Goal: Information Seeking & Learning: Understand process/instructions

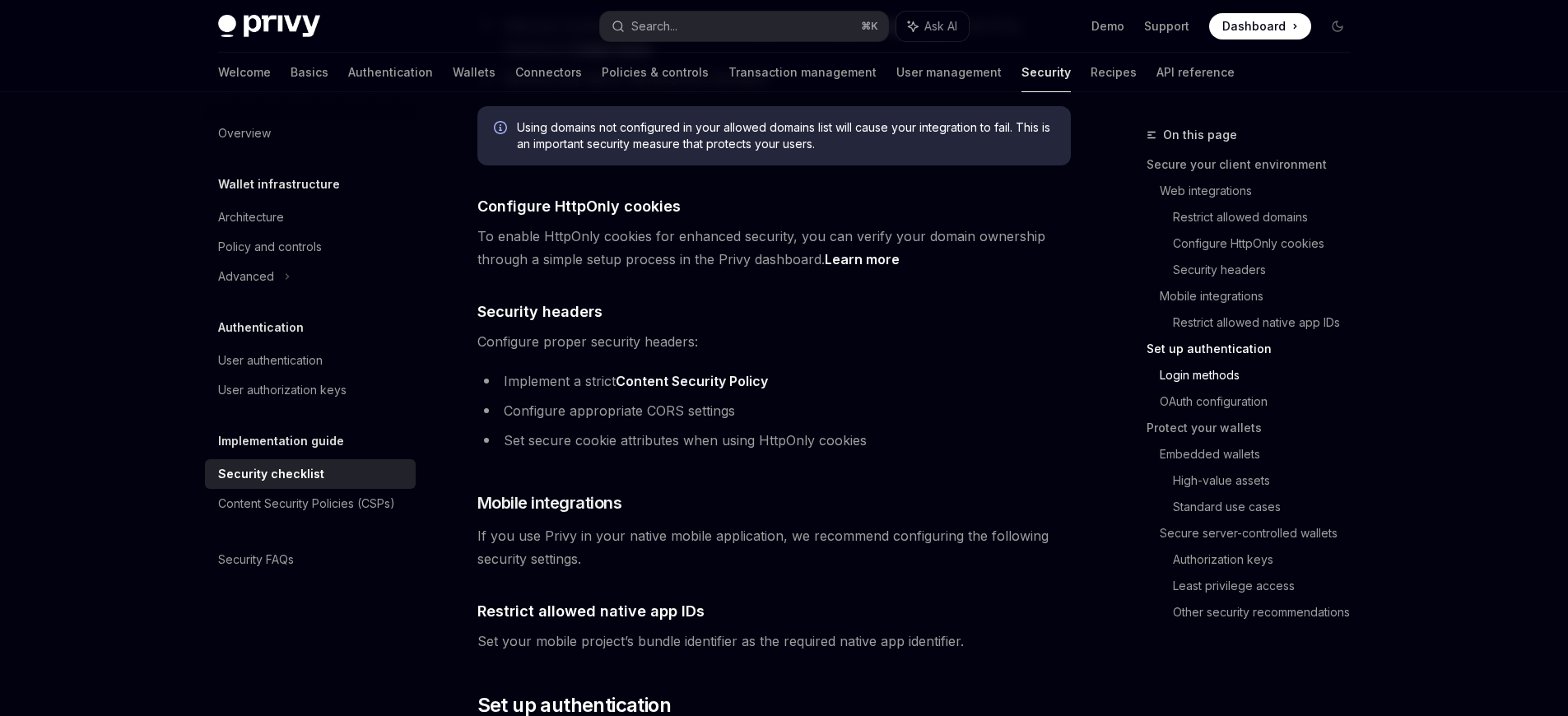
scroll to position [1563, 0]
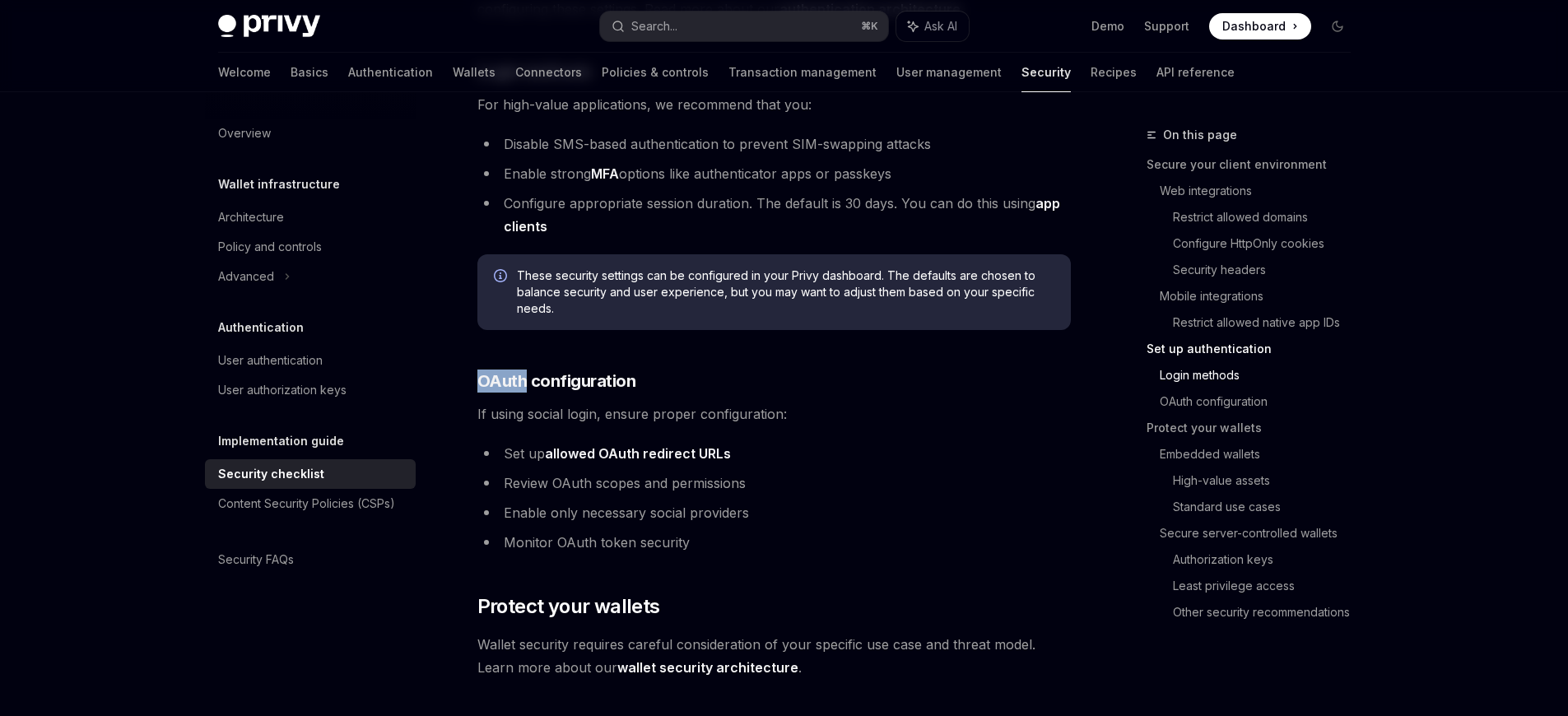
click at [663, 445] on link "allowed OAuth redirect URLs" at bounding box center [638, 453] width 186 height 17
type textarea "*"
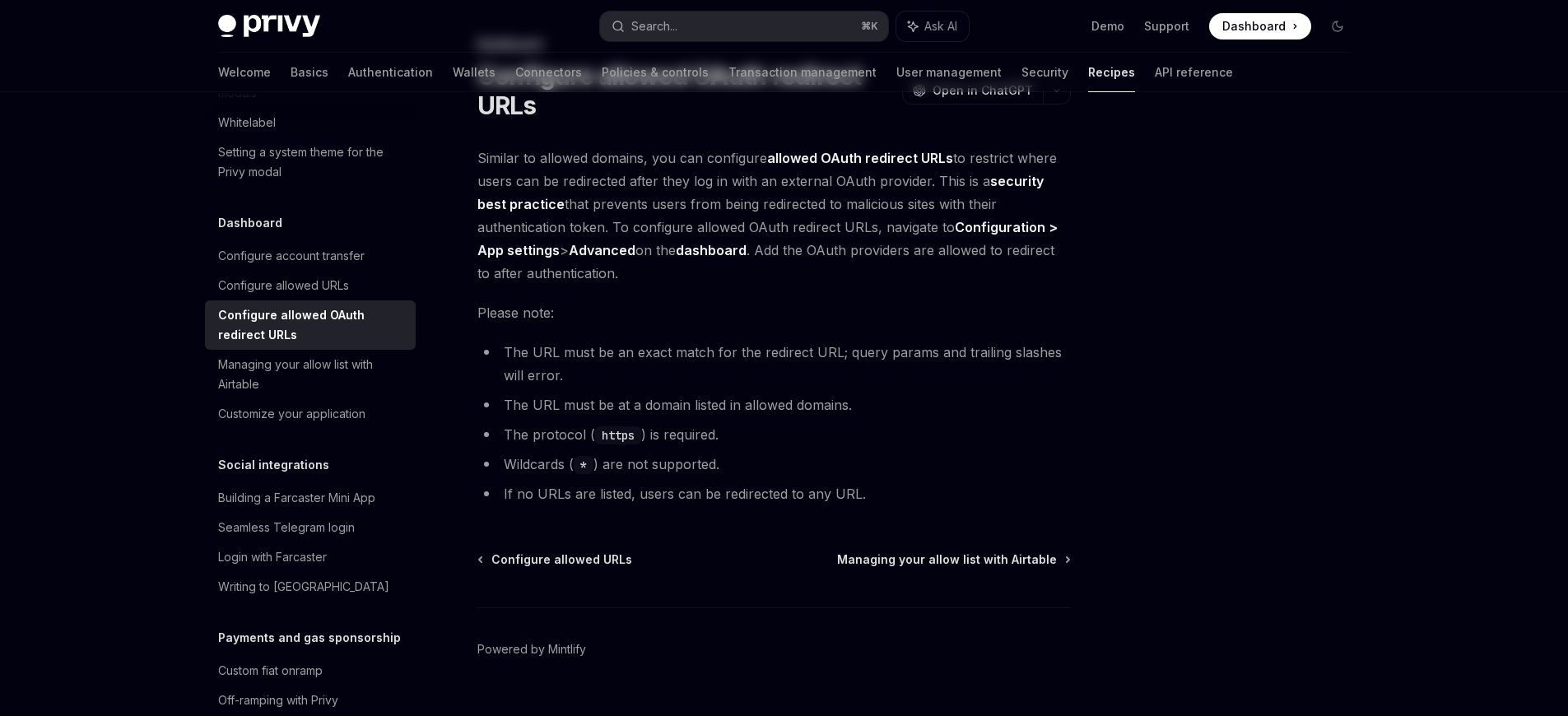
scroll to position [124, 0]
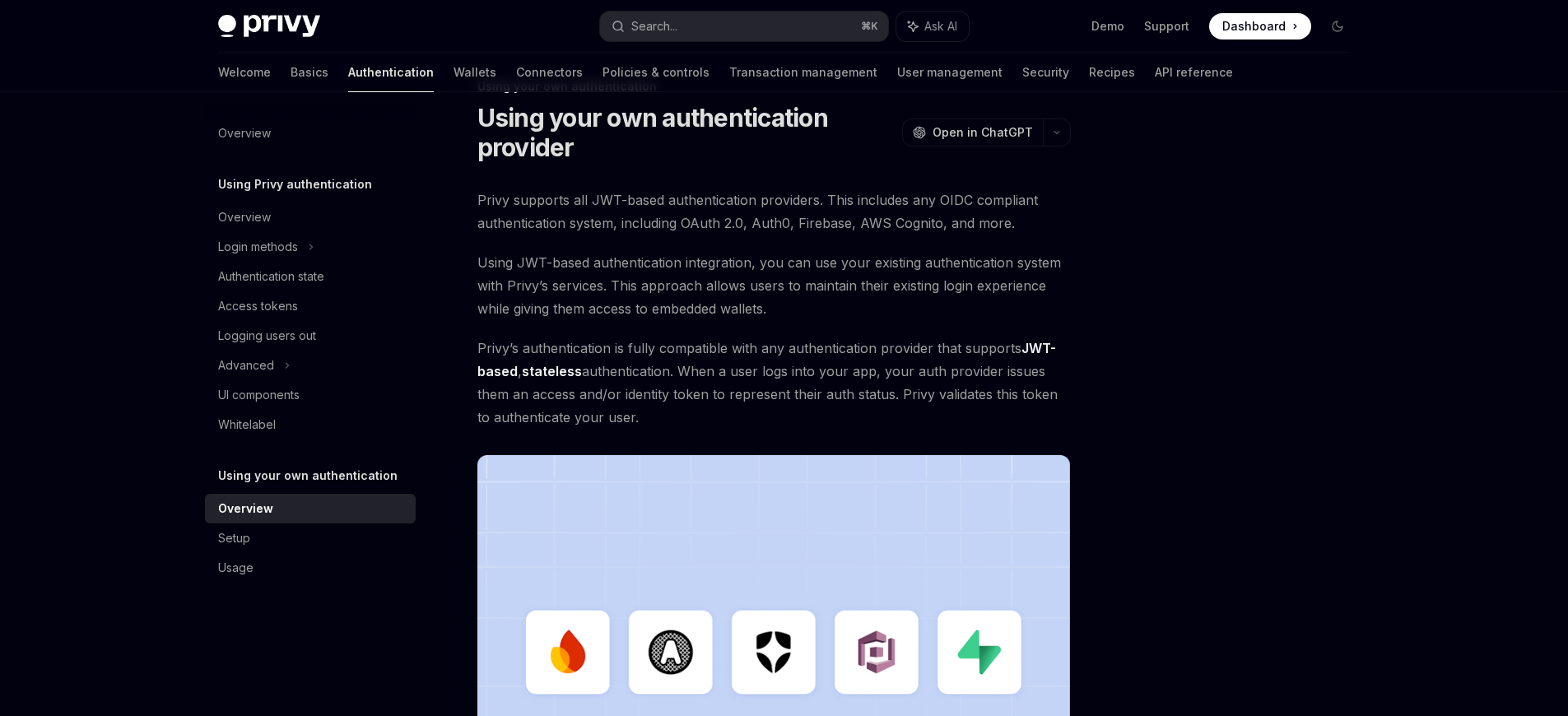
scroll to position [55, 0]
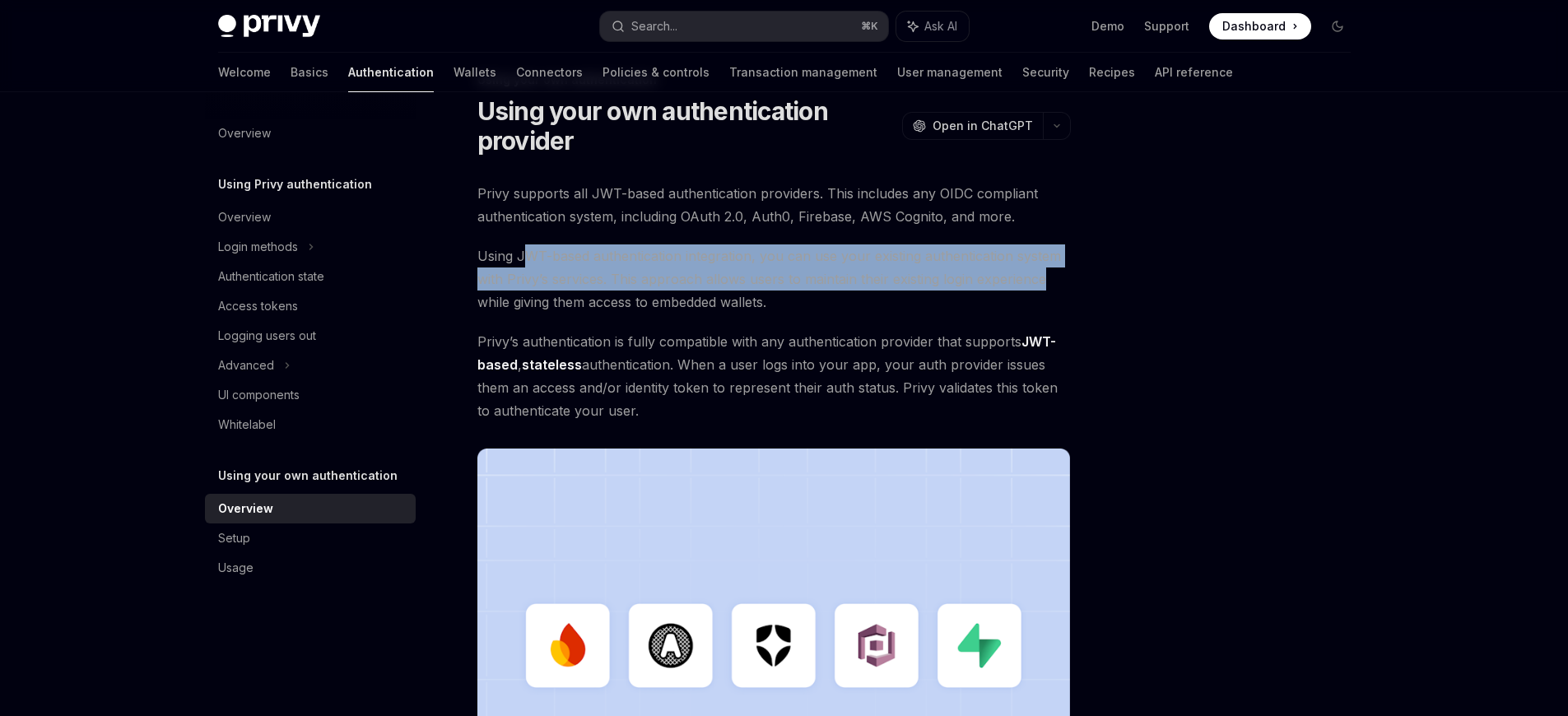
drag, startPoint x: 571, startPoint y: 263, endPoint x: 972, endPoint y: 303, distance: 403.0
click at [1085, 269] on div "Using your own authentication Using your own authentication provider OpenAI Ope…" at bounding box center [784, 577] width 1159 height 1080
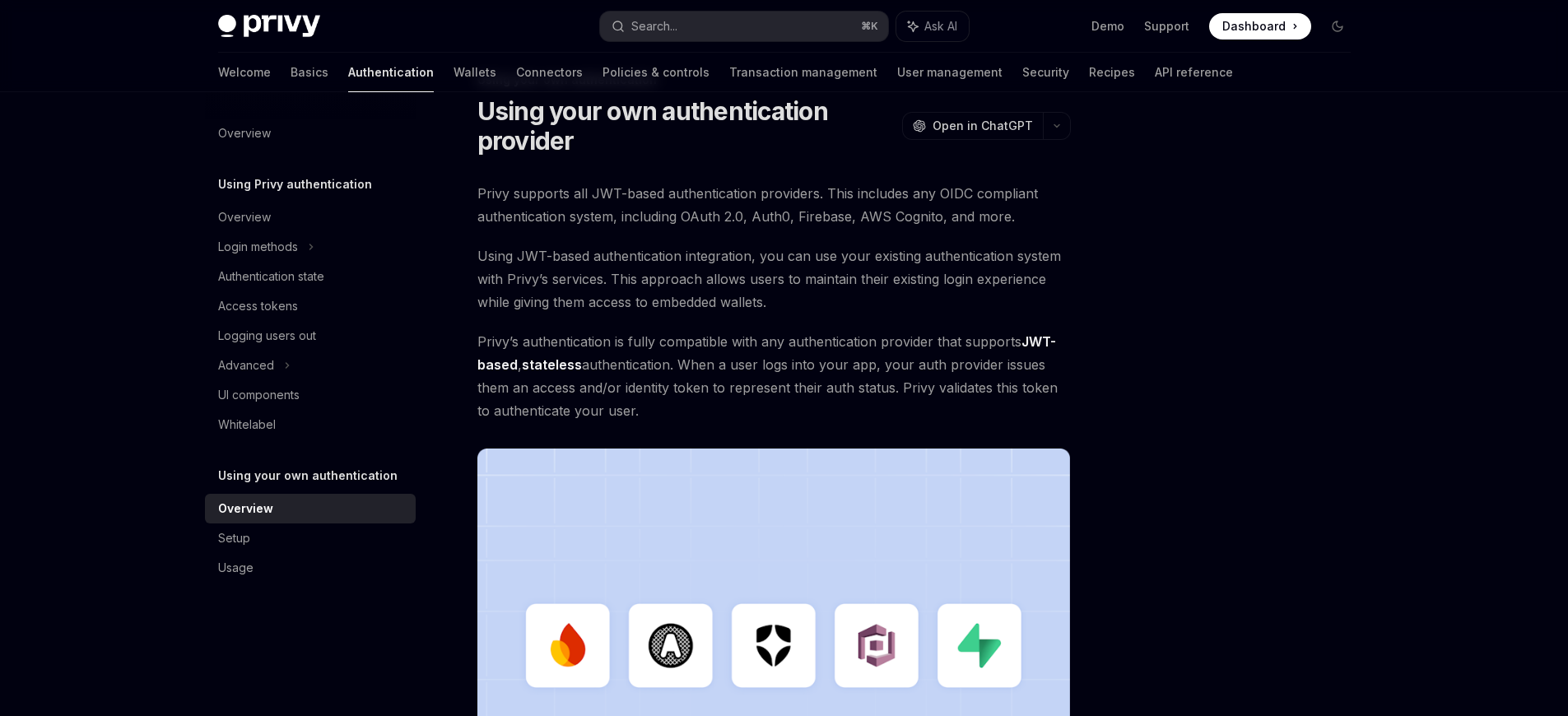
click at [955, 311] on span "Using JWT-based authentication integration, you can use your existing authentic…" at bounding box center [774, 279] width 594 height 69
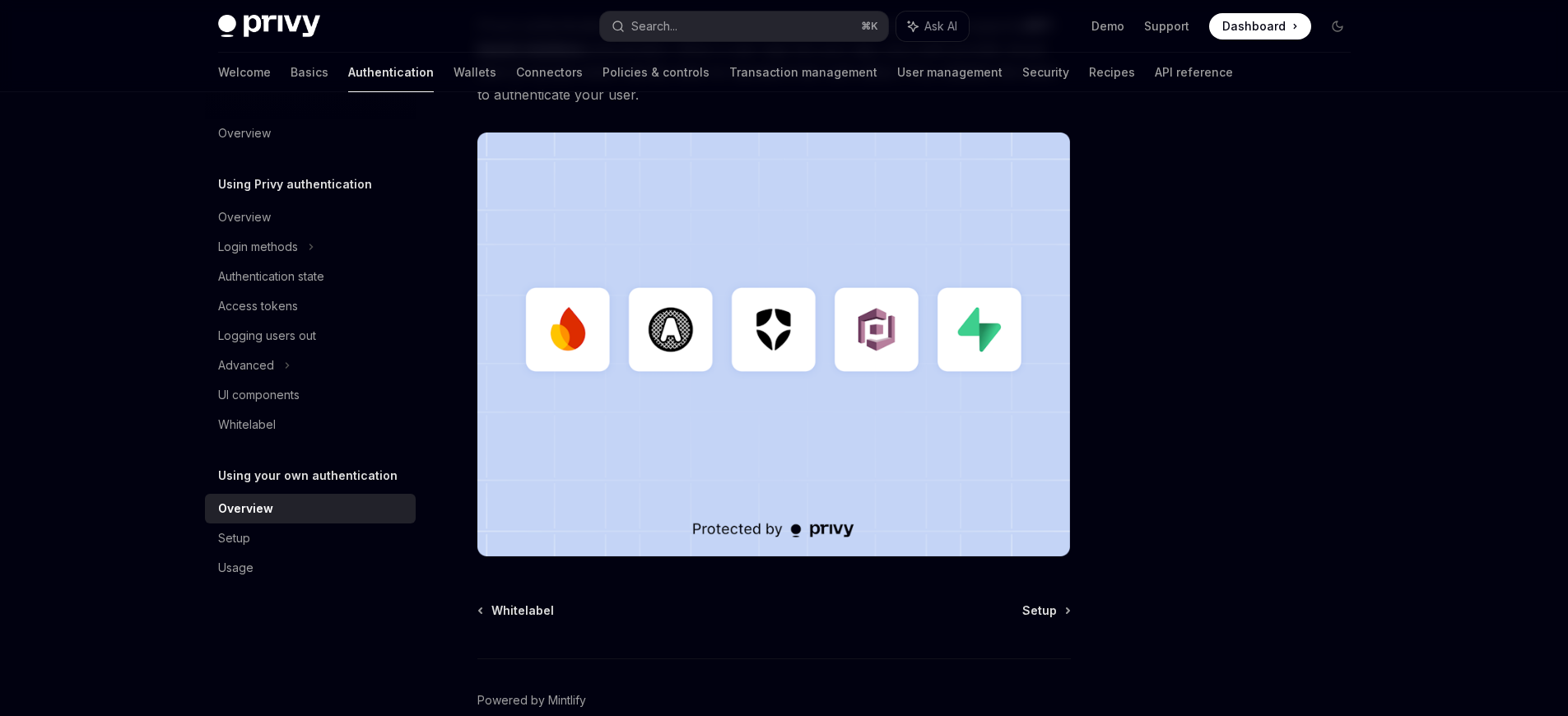
scroll to position [456, 0]
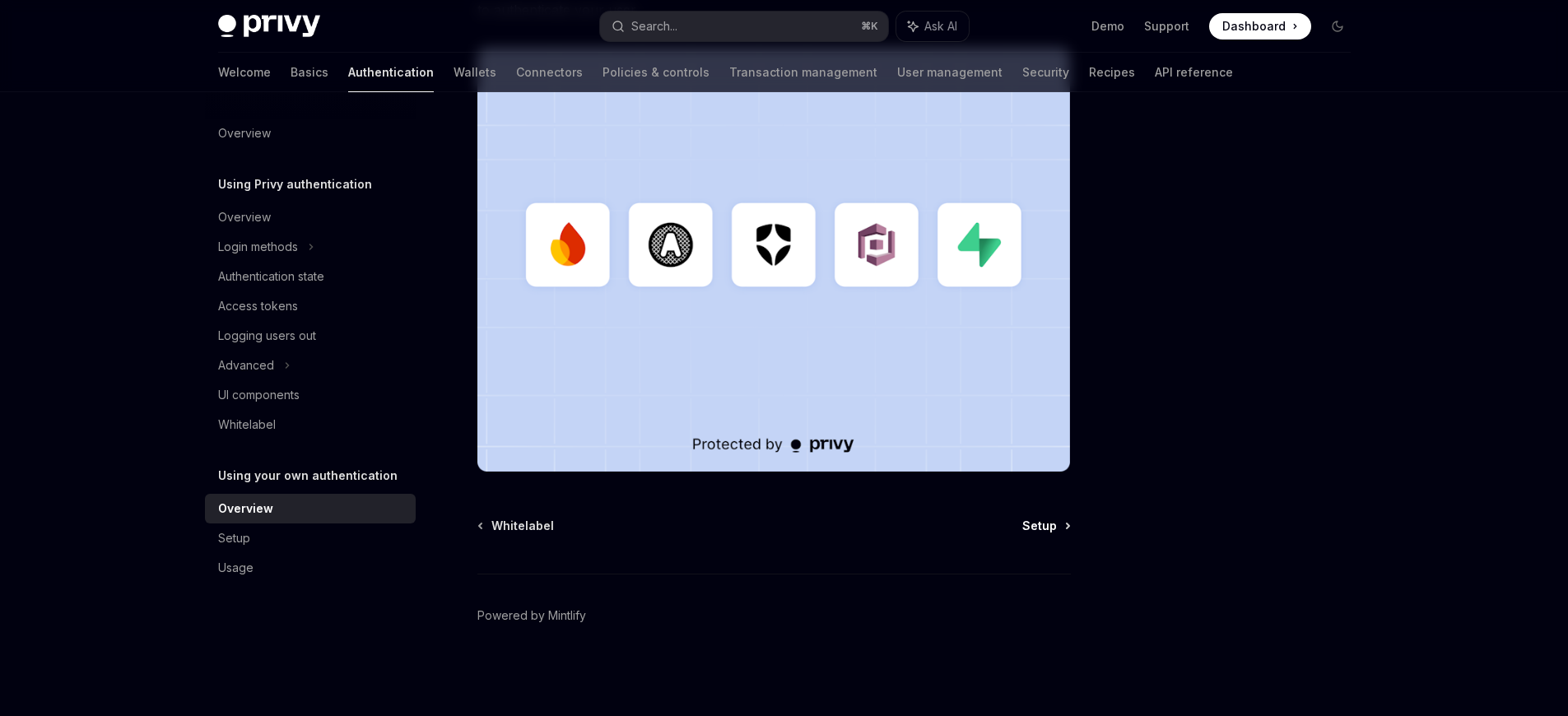
click at [1051, 530] on span "Setup" at bounding box center [1040, 526] width 34 height 16
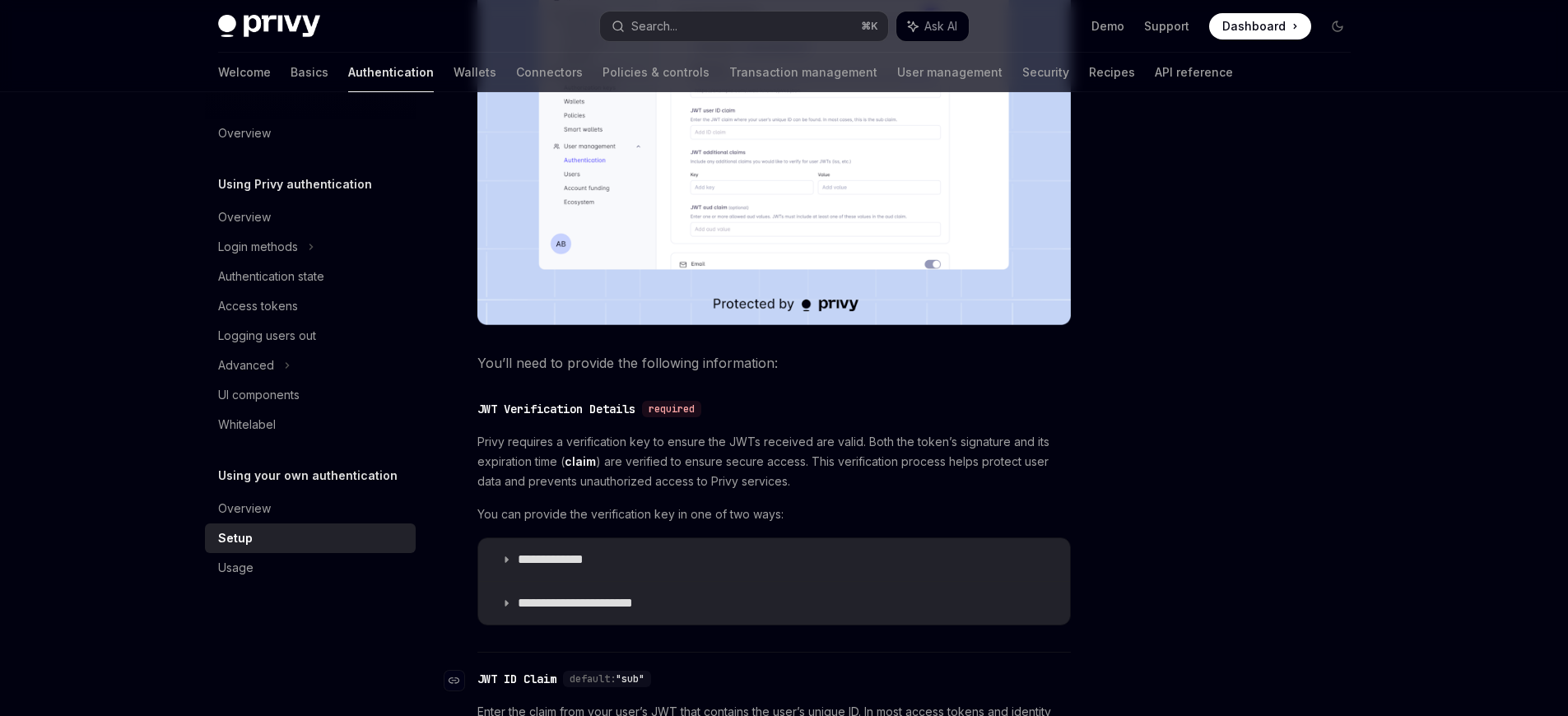
scroll to position [710, 0]
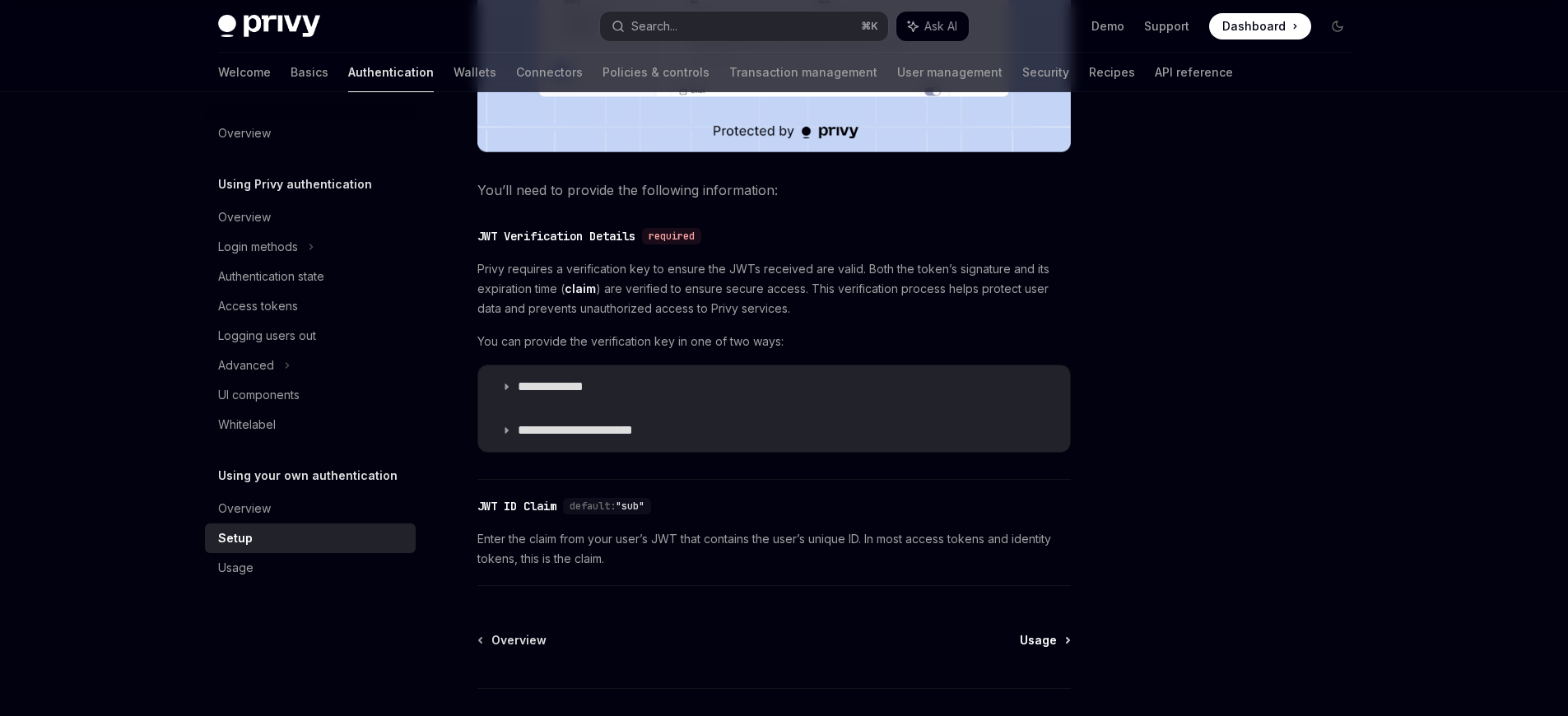
click at [1038, 637] on span "Usage" at bounding box center [1038, 641] width 37 height 16
type textarea "*"
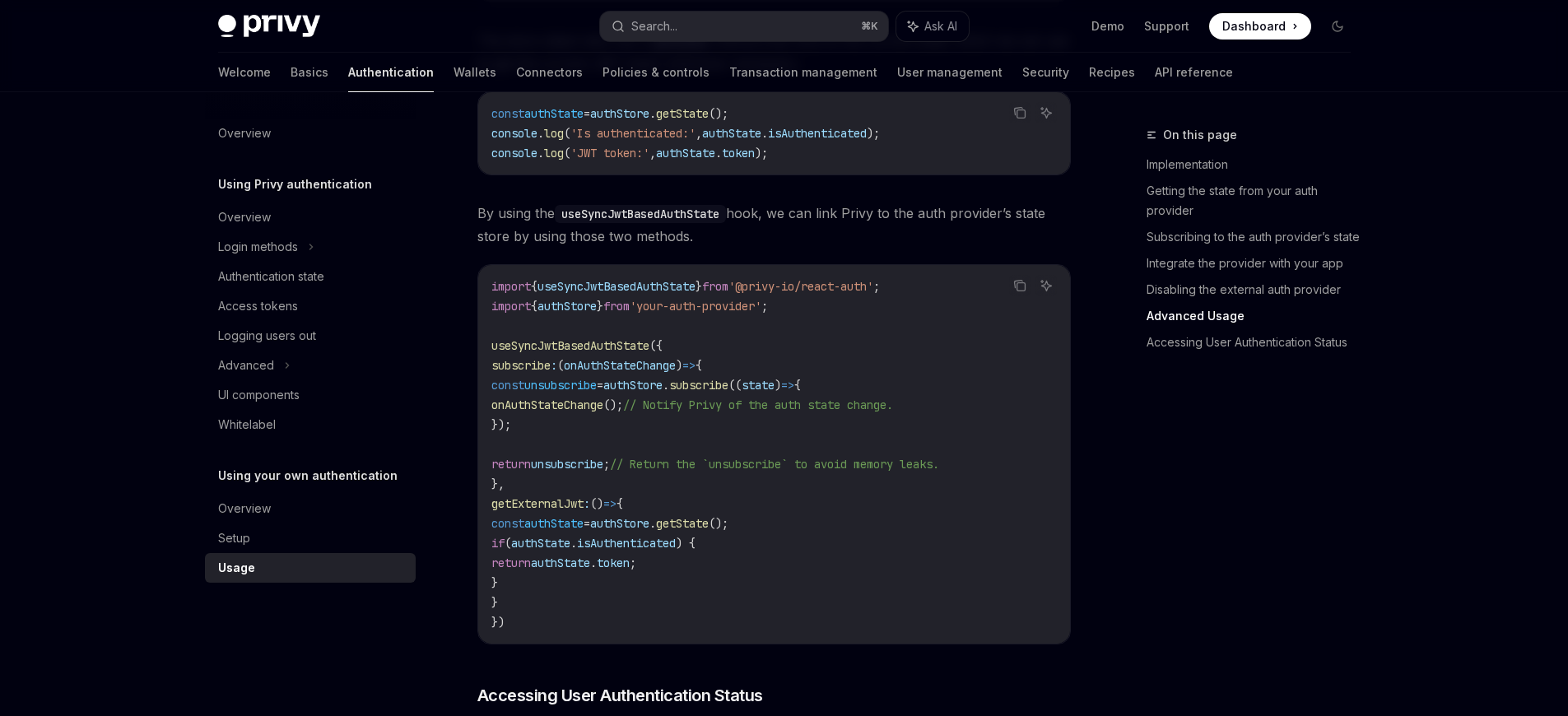
scroll to position [3480, 0]
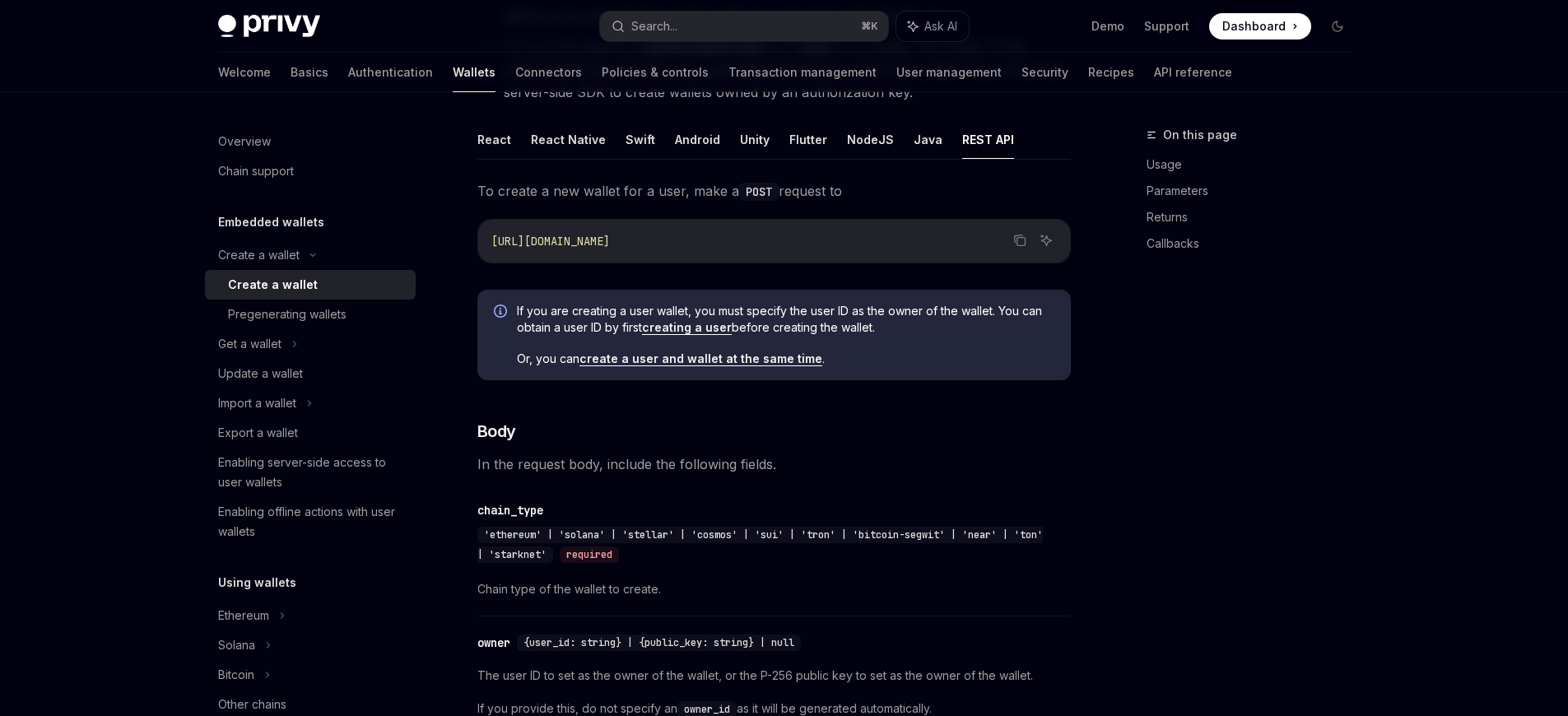
scroll to position [319, 0]
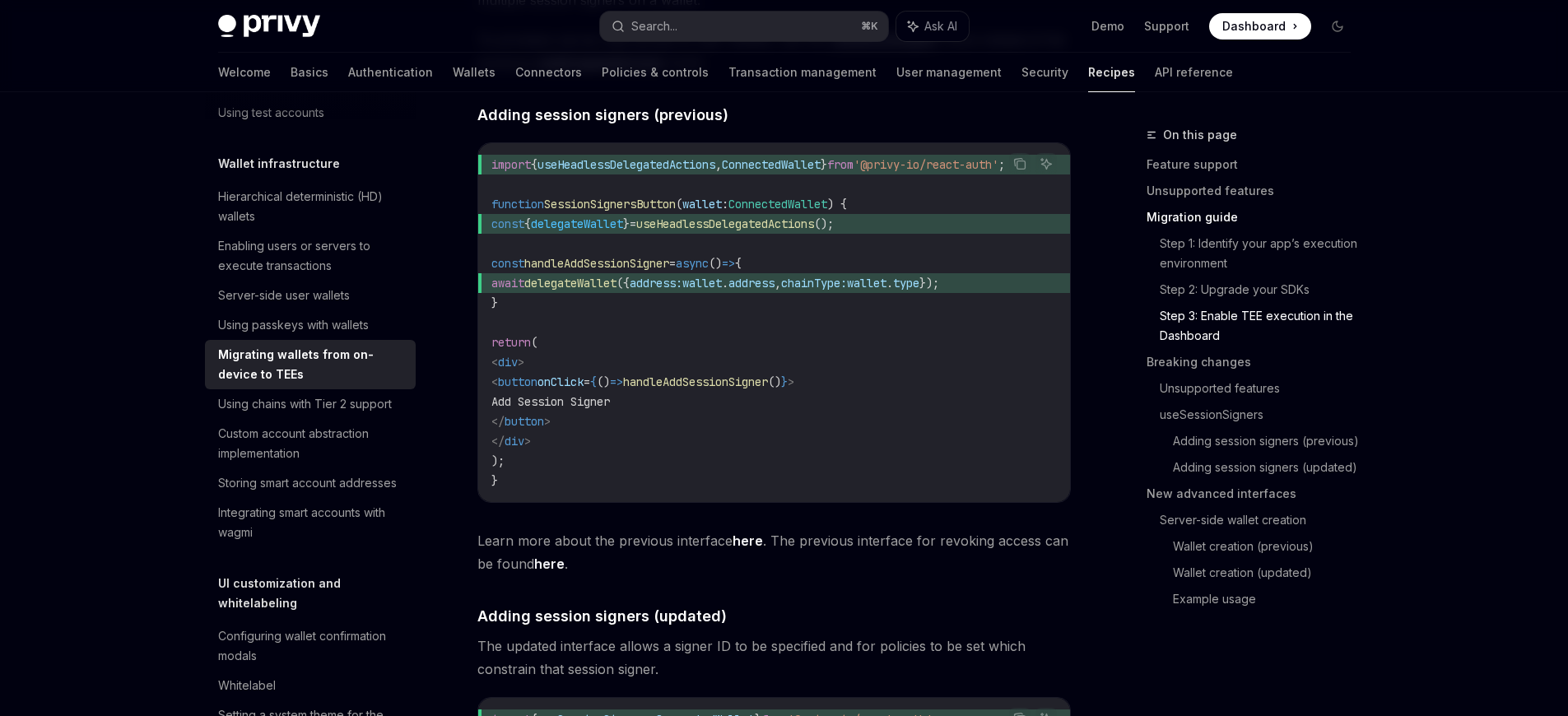
scroll to position [3031, 0]
